Goal: Task Accomplishment & Management: Manage account settings

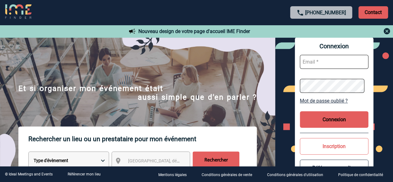
type input "commercial@laperouse.com"
click at [319, 112] on button "Connexion" at bounding box center [334, 119] width 69 height 17
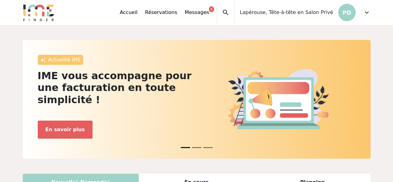
click at [352, 9] on p "PD" at bounding box center [346, 12] width 17 height 17
click at [366, 11] on span "expand_more" at bounding box center [366, 12] width 7 height 7
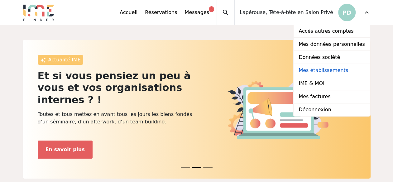
click at [326, 65] on link "Mes établissements" at bounding box center [331, 70] width 76 height 13
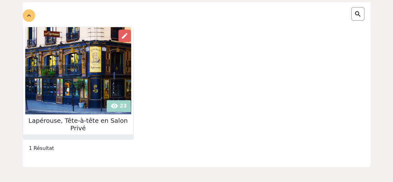
scroll to position [72, 0]
click at [121, 35] on span "edit" at bounding box center [124, 35] width 7 height 7
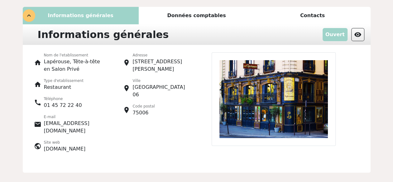
scroll to position [66, 0]
click at [73, 63] on p "Lapérouse, Tête-à-tête en Salon Privé" at bounding box center [74, 65] width 60 height 15
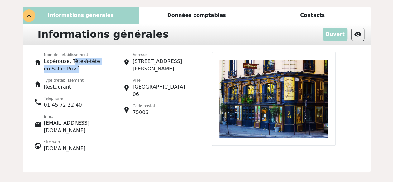
drag, startPoint x: 70, startPoint y: 61, endPoint x: 86, endPoint y: 67, distance: 16.5
click at [86, 67] on p "Lapérouse, Tête-à-tête en Salon Privé" at bounding box center [74, 65] width 60 height 15
click at [358, 65] on div at bounding box center [286, 104] width 178 height 105
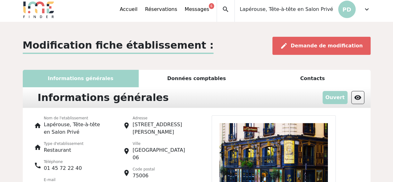
scroll to position [0, 0]
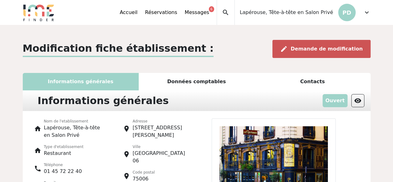
click at [318, 50] on span "Demande de modification" at bounding box center [327, 49] width 72 height 6
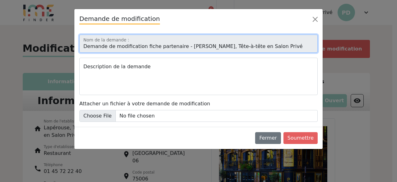
click at [245, 45] on input "Demande de modification fiche partenaire - Lapérouse, Tête-à-tête en Salon Privé" at bounding box center [198, 44] width 239 height 18
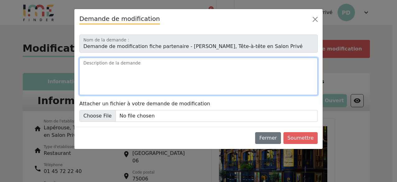
click at [209, 84] on textarea "Description de la demande" at bounding box center [198, 76] width 239 height 37
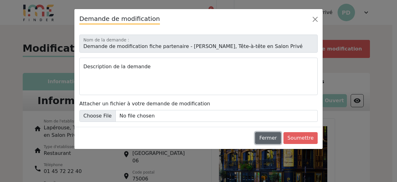
click at [280, 138] on button "Fermer" at bounding box center [268, 138] width 26 height 12
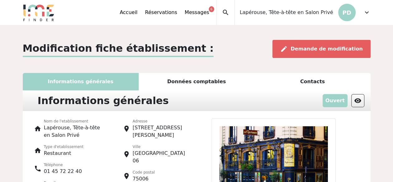
click at [365, 11] on span "expand_more" at bounding box center [366, 12] width 7 height 7
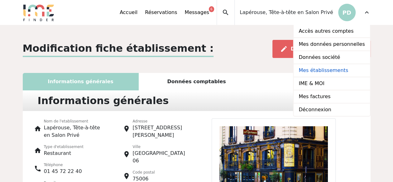
click at [339, 72] on link "Mes établissements" at bounding box center [331, 70] width 76 height 13
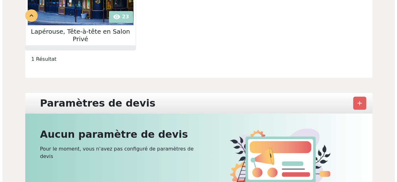
scroll to position [161, 0]
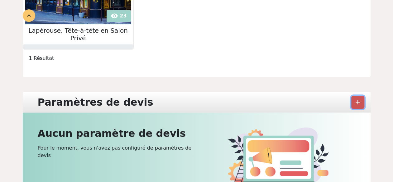
click at [363, 96] on button "add" at bounding box center [357, 102] width 13 height 13
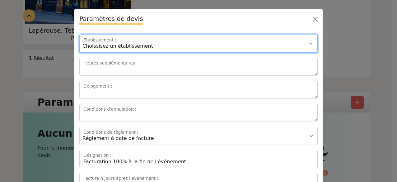
click at [253, 47] on select "Choissisez un établissement Lapérouse, Tête-à-tête en Salon Privé" at bounding box center [198, 44] width 239 height 18
select select "3421"
click at [79, 35] on select "Choissisez un établissement Lapérouse, Tête-à-tête en Salon Privé" at bounding box center [198, 44] width 239 height 18
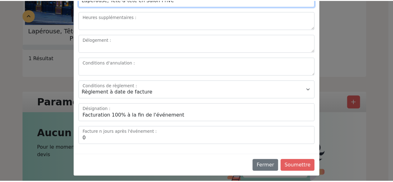
scroll to position [0, 0]
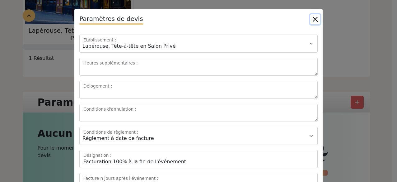
click at [314, 18] on button "Close" at bounding box center [316, 19] width 10 height 10
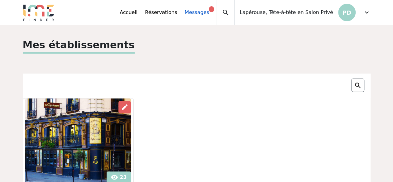
click at [209, 15] on link "Messages 6" at bounding box center [196, 12] width 24 height 7
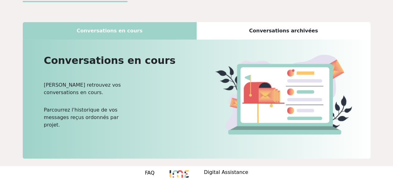
scroll to position [48, 0]
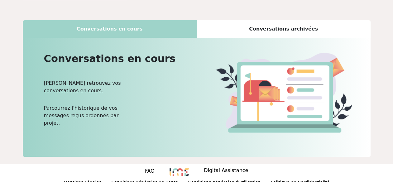
click at [226, 35] on div "Conversations archivées" at bounding box center [284, 28] width 174 height 17
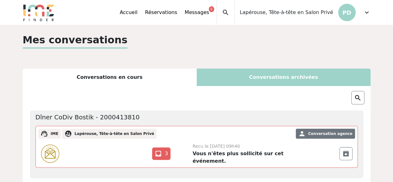
scroll to position [71, 0]
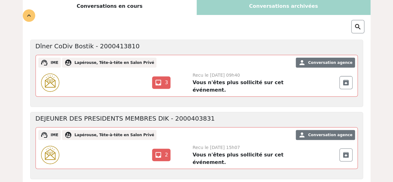
click at [220, 74] on span "Recu le 05 Décembre 2023 à 09h40" at bounding box center [216, 75] width 47 height 5
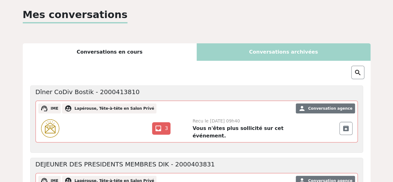
scroll to position [0, 0]
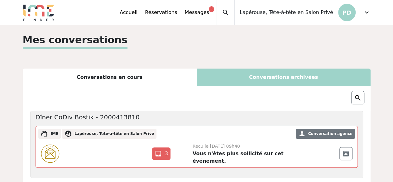
click at [164, 78] on div "Conversations en cours" at bounding box center [110, 77] width 174 height 17
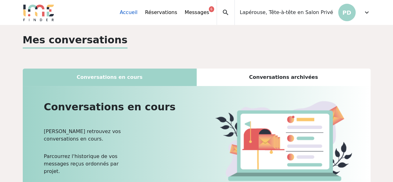
click at [137, 16] on link "Accueil" at bounding box center [129, 12] width 18 height 7
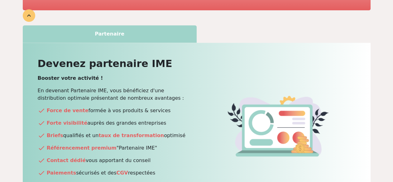
scroll to position [335, 0]
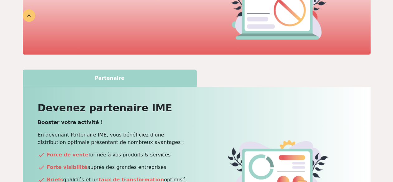
click at [129, 69] on div "Partenaire" at bounding box center [110, 77] width 174 height 17
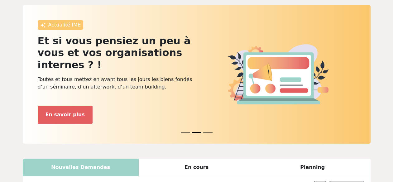
scroll to position [0, 0]
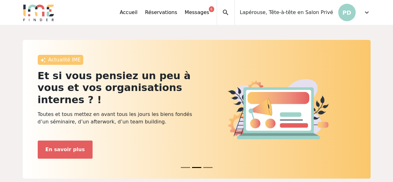
click at [368, 13] on span "expand_more" at bounding box center [366, 12] width 7 height 7
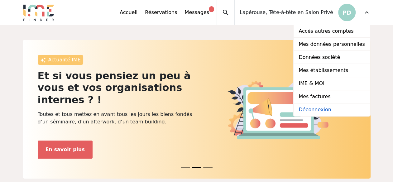
click at [330, 114] on link "Déconnexion" at bounding box center [331, 109] width 76 height 12
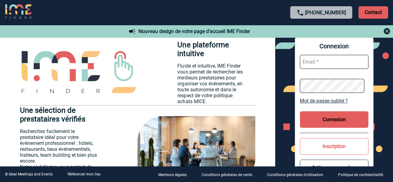
scroll to position [630, 0]
type input "commercial@laperouse.com"
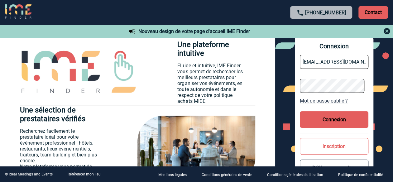
click at [383, 31] on img at bounding box center [386, 30] width 7 height 7
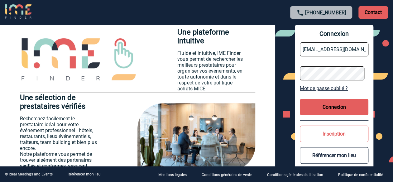
click at [351, 101] on button "Connexion" at bounding box center [334, 107] width 69 height 17
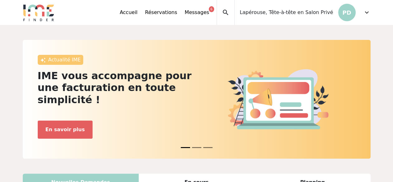
click at [350, 18] on p "PD" at bounding box center [346, 12] width 17 height 17
click at [367, 12] on span "expand_more" at bounding box center [366, 12] width 7 height 7
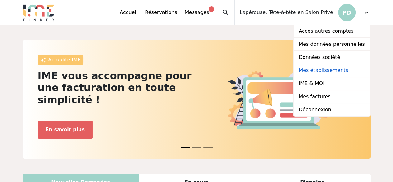
click at [343, 66] on link "Mes établissements" at bounding box center [331, 70] width 76 height 13
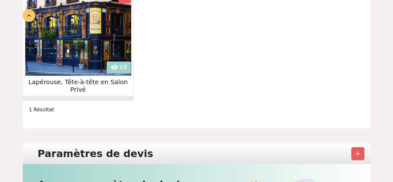
scroll to position [120, 0]
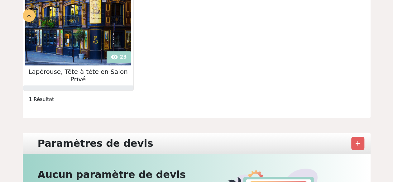
click at [90, 53] on img at bounding box center [78, 21] width 106 height 87
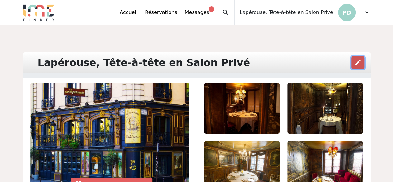
click at [357, 65] on span "edit" at bounding box center [357, 62] width 7 height 7
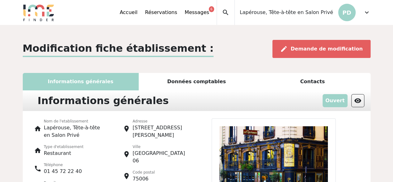
click at [367, 10] on span "expand_more" at bounding box center [366, 12] width 7 height 7
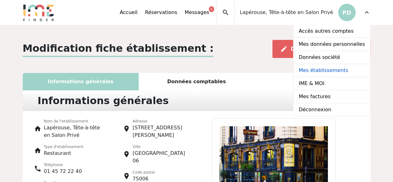
click at [326, 69] on link "Mes établissements" at bounding box center [331, 70] width 76 height 13
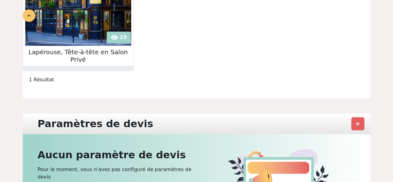
scroll to position [144, 0]
